Goal: Complete application form

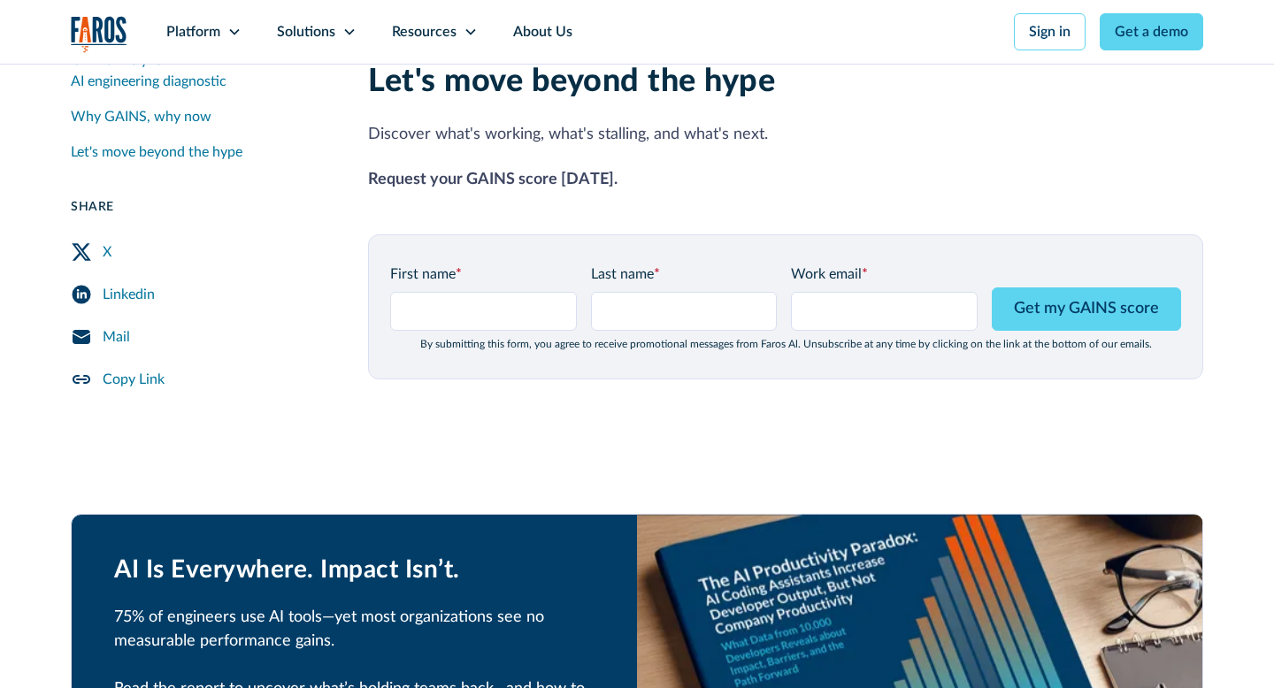
scroll to position [2211, 0]
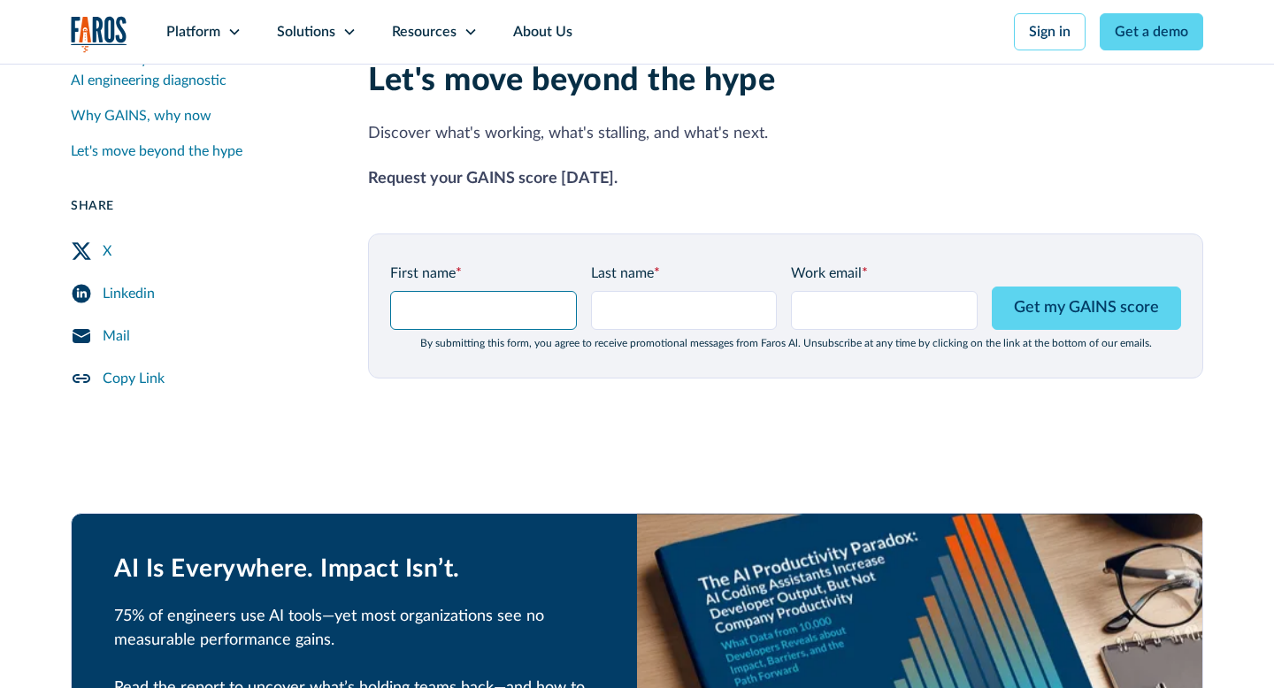
click at [508, 291] on input "GAINS Page Form - mid" at bounding box center [483, 310] width 187 height 39
type input "tgtgh"
click at [671, 292] on input "Last name *" at bounding box center [684, 310] width 187 height 39
type input "fffd"
click at [871, 294] on input "Work email *" at bounding box center [884, 310] width 187 height 39
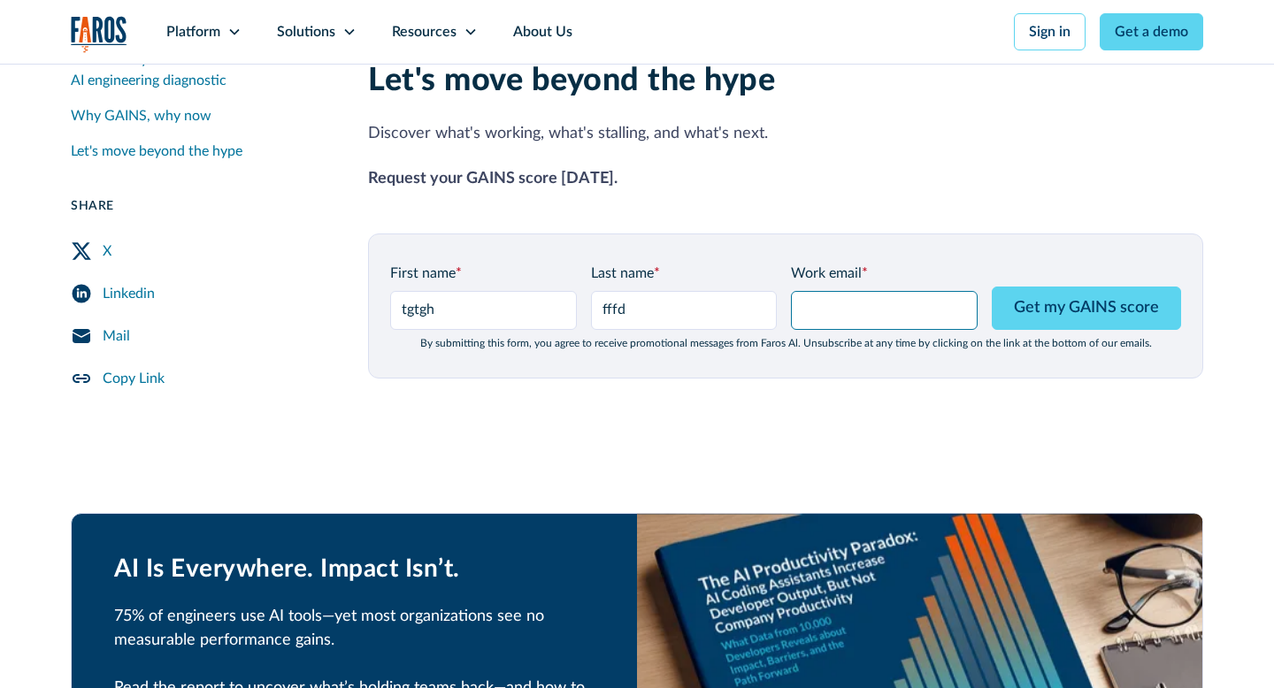
type input "shiran@kukistrategies.com"
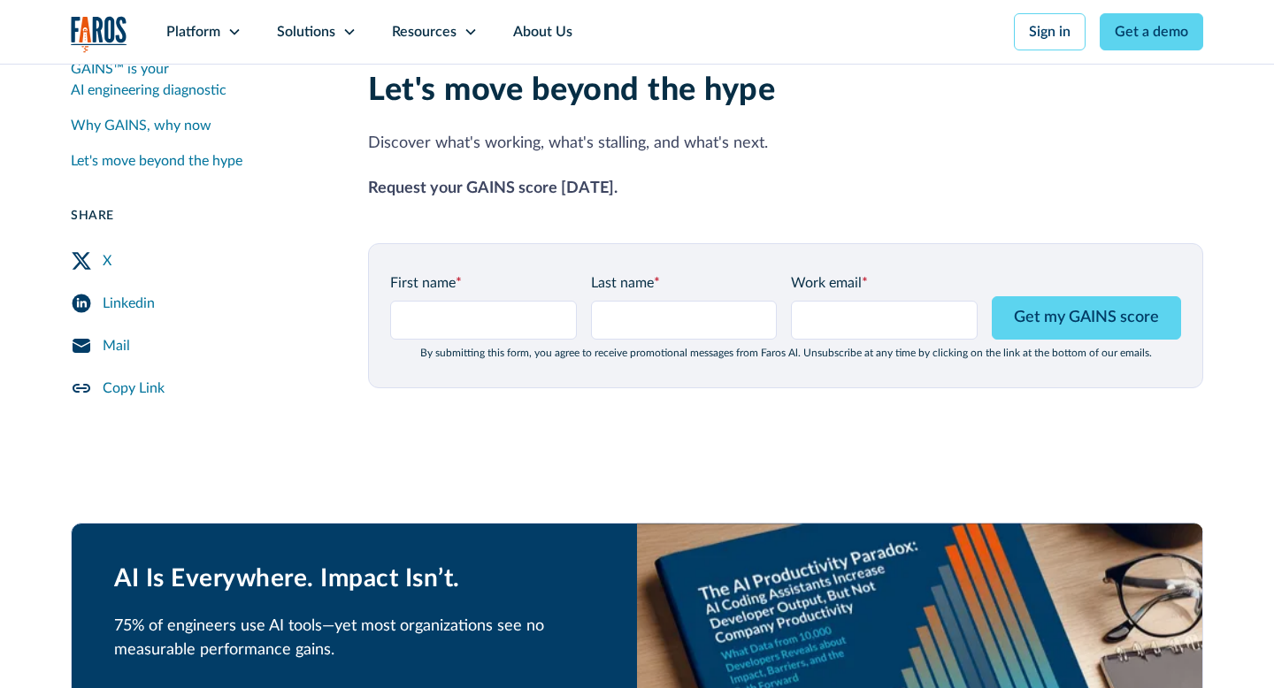
scroll to position [2211, 0]
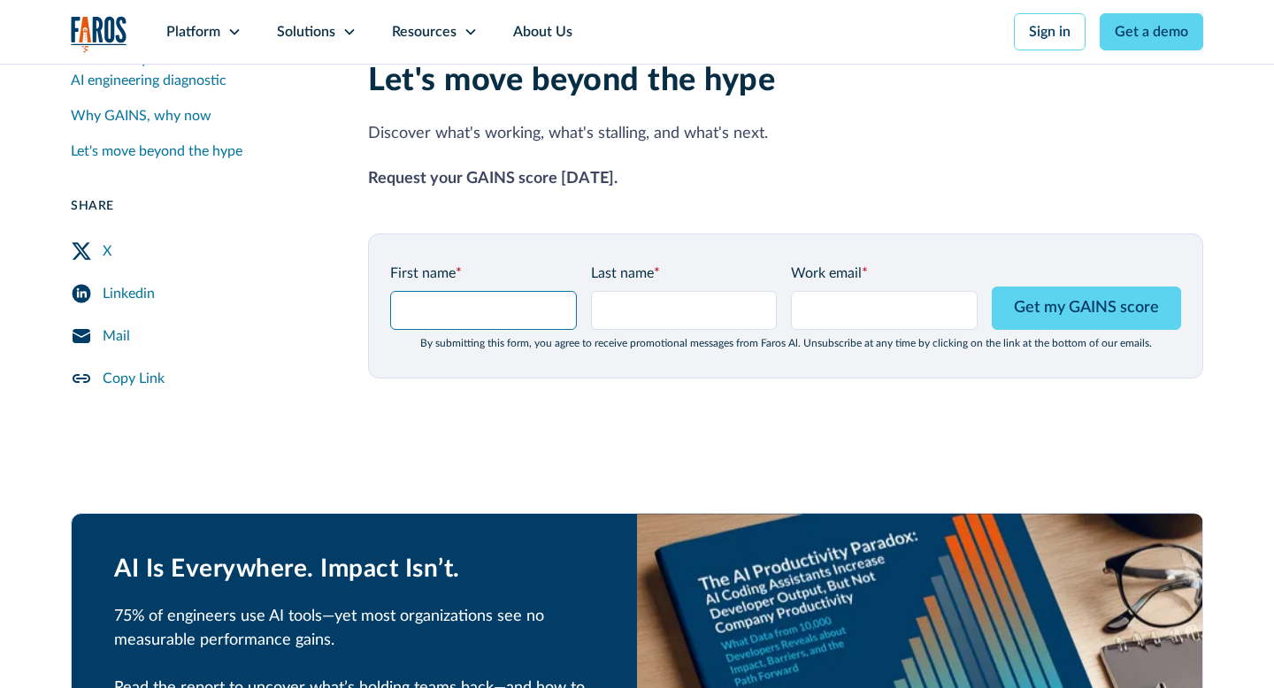
click at [486, 291] on input "GAINS Page Form - mid" at bounding box center [483, 310] width 187 height 39
type input "ssss"
click at [694, 291] on input "Last name *" at bounding box center [684, 310] width 187 height 39
type input "testshiran"
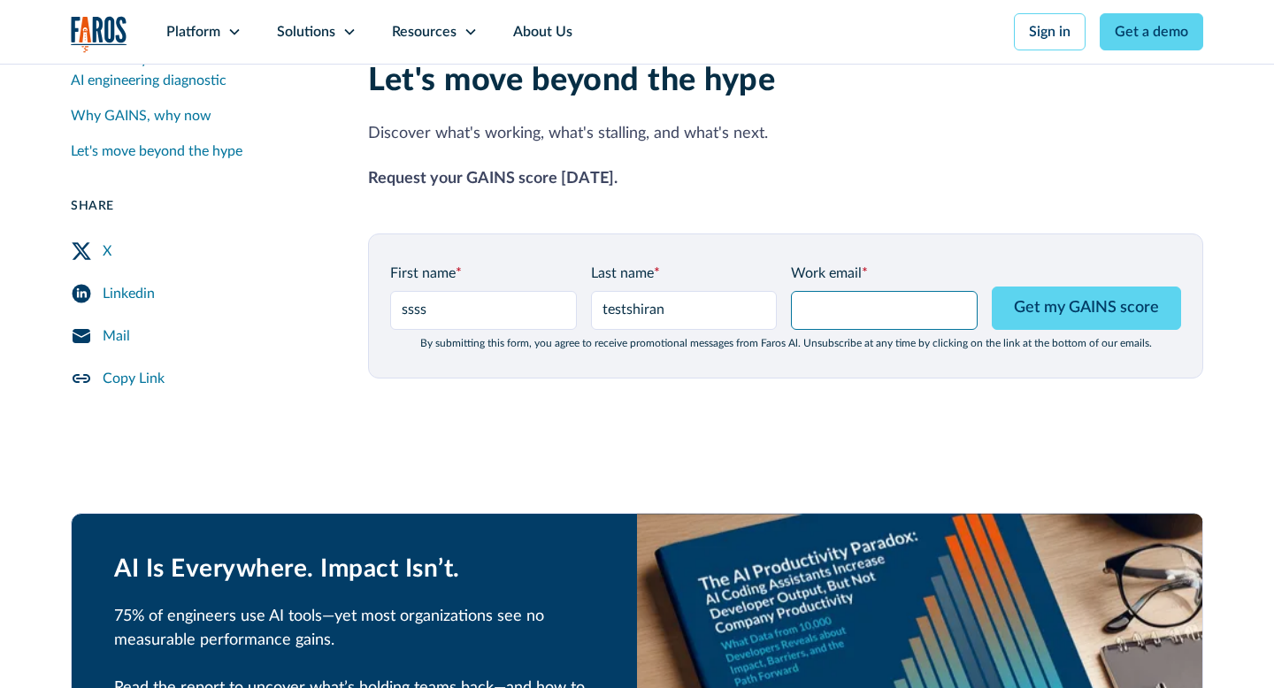
click at [882, 291] on input "Work email *" at bounding box center [884, 310] width 187 height 39
type input "shiran@kukistrategies.com"
click at [1008, 346] on div "First name * ssss Last name * testshiran Work email * shiran@kukistrategies.com…" at bounding box center [785, 306] width 835 height 145
click at [844, 133] on div "Let's move beyond the hype Discover what's working, what's stalling, and what's…" at bounding box center [785, 126] width 835 height 128
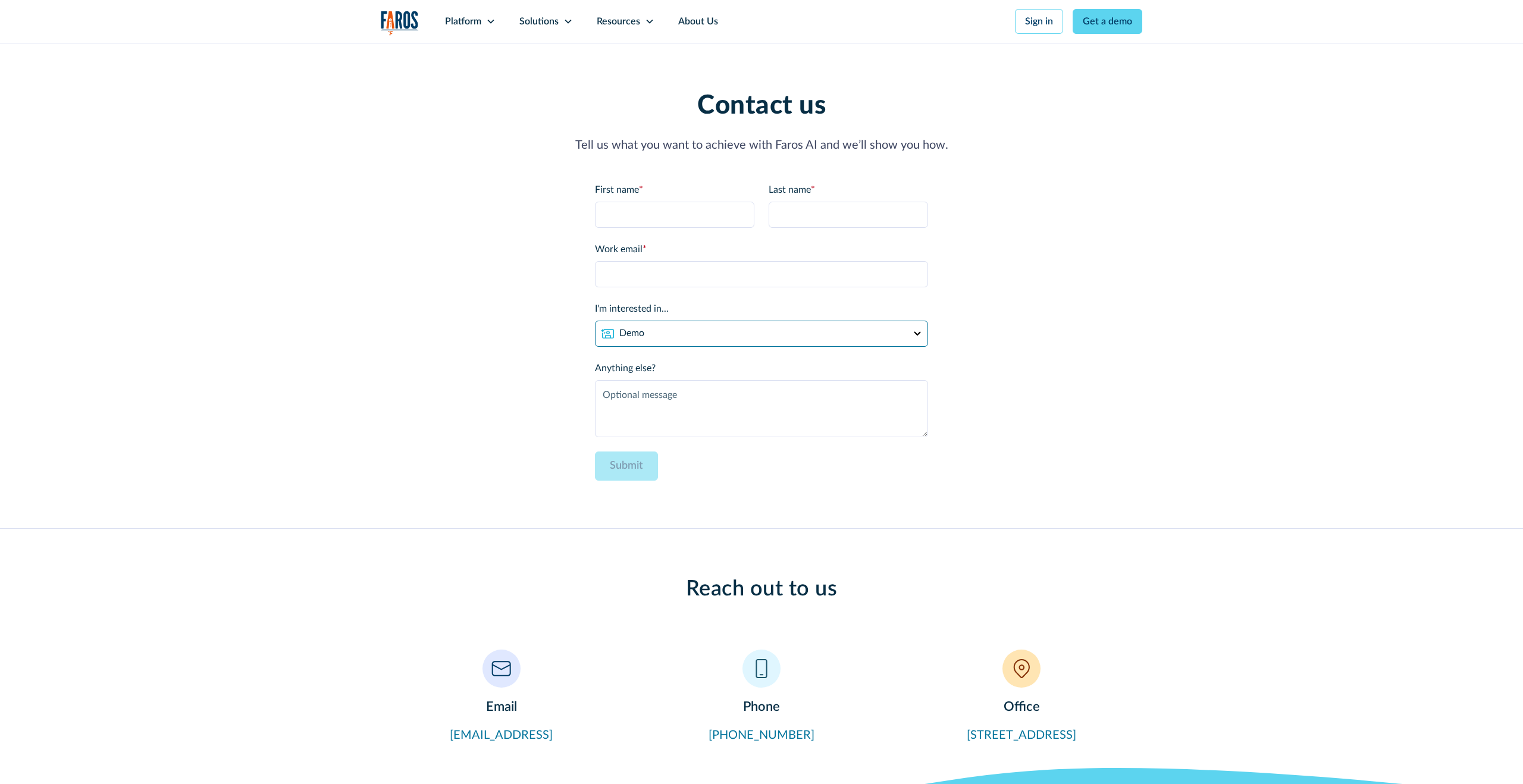
click at [667, 334] on select "Demo Partnership Support Other" at bounding box center [761, 334] width 333 height 26
